Goal: Task Accomplishment & Management: Use online tool/utility

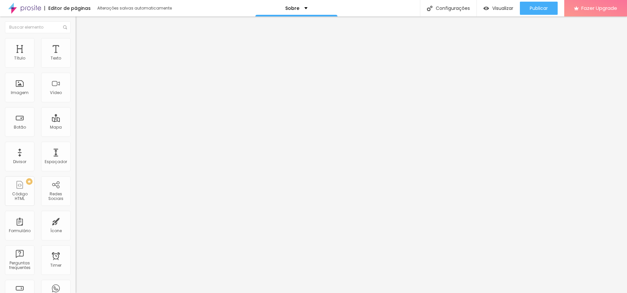
click at [76, 59] on div "Instagram" at bounding box center [114, 96] width 76 height 91
click at [76, 190] on input "[URL][DOMAIN_NAME]" at bounding box center [115, 226] width 79 height 7
click at [21, 102] on div "Imagem" at bounding box center [20, 88] width 30 height 30
click at [17, 102] on div "Imagem" at bounding box center [20, 88] width 30 height 30
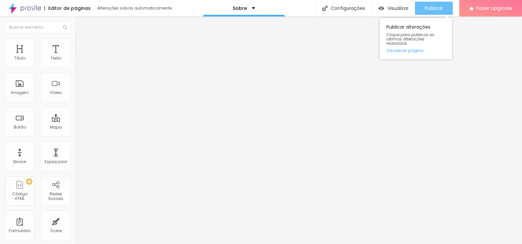
click at [413, 6] on span "Publicar" at bounding box center [434, 8] width 18 height 5
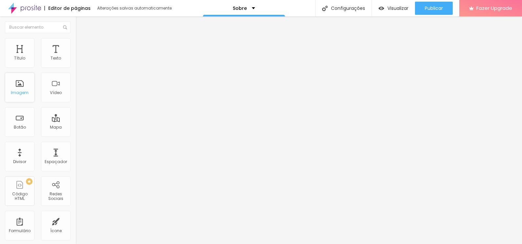
click at [19, 92] on div "Imagem" at bounding box center [20, 92] width 18 height 5
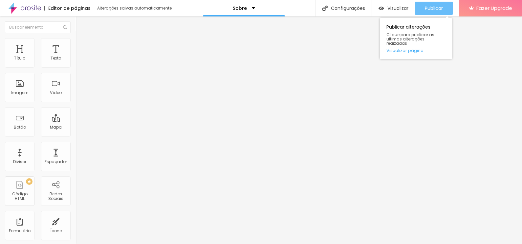
click at [431, 8] on span "Publicar" at bounding box center [434, 8] width 18 height 5
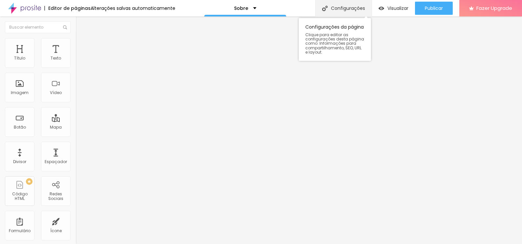
click at [359, 3] on div "Configurações" at bounding box center [343, 8] width 56 height 16
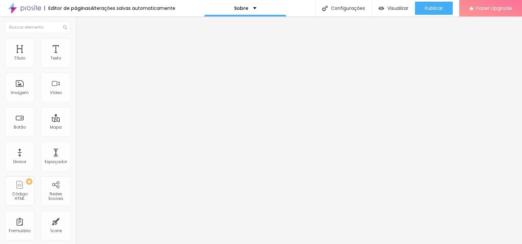
click at [253, 10] on div "Sobre" at bounding box center [245, 8] width 22 height 5
